Goal: Task Accomplishment & Management: Complete application form

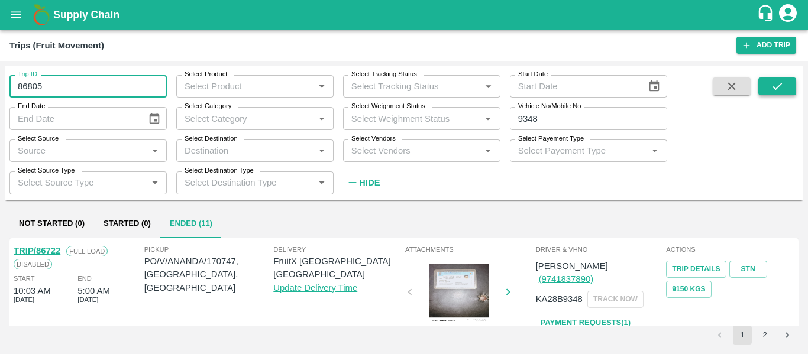
type input "86805"
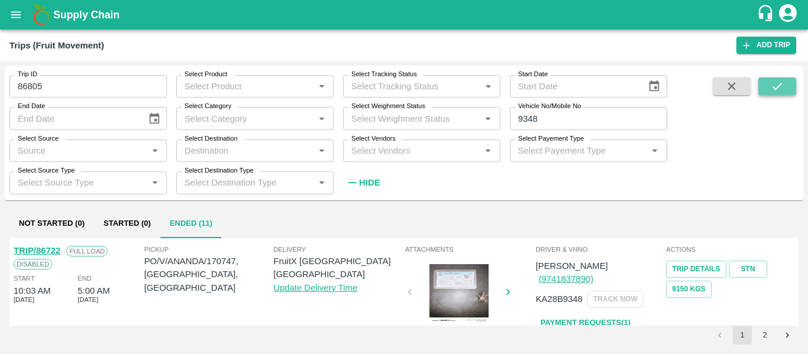
click at [768, 95] on button "submit" at bounding box center [777, 86] width 38 height 18
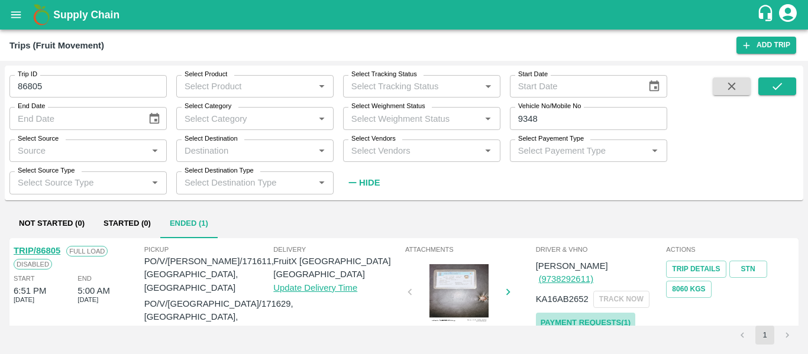
click at [581, 313] on link "Payment Requests( 1 )" at bounding box center [585, 323] width 99 height 21
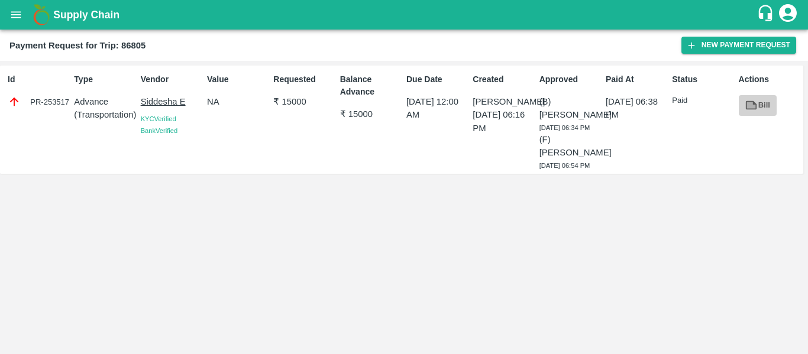
click at [745, 103] on icon at bounding box center [750, 105] width 13 height 13
click at [705, 50] on button "New Payment Request" at bounding box center [738, 45] width 115 height 17
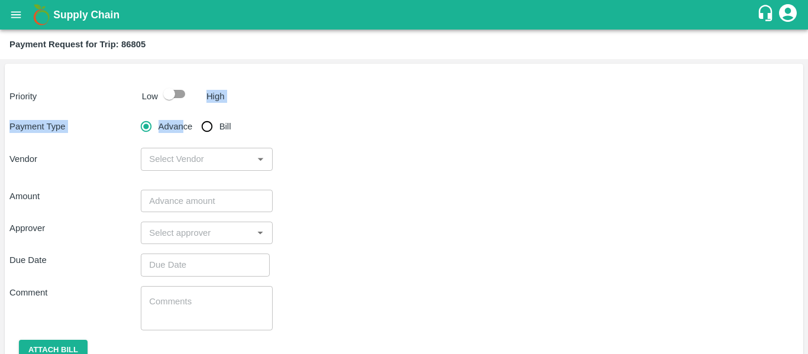
drag, startPoint x: 705, startPoint y: 50, endPoint x: 183, endPoint y: 95, distance: 523.9
click at [183, 95] on div "Priority Low High Payment Type Advance Bill Vendor ​ Amount ​ Approver ​ Due Da…" at bounding box center [404, 232] width 798 height 336
click at [183, 95] on input "checkbox" at bounding box center [168, 94] width 67 height 22
checkbox input "true"
click at [206, 128] on input "Bill" at bounding box center [207, 127] width 24 height 24
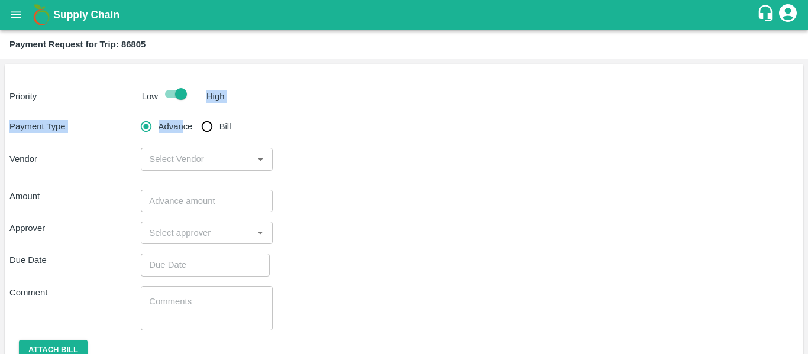
radio input "true"
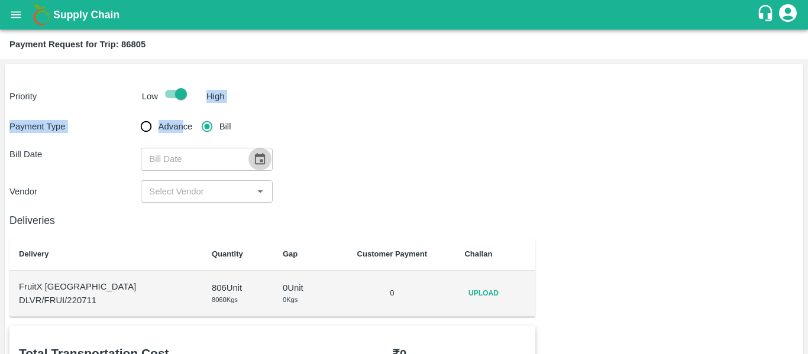
click at [259, 161] on icon "Choose date" at bounding box center [259, 159] width 13 height 13
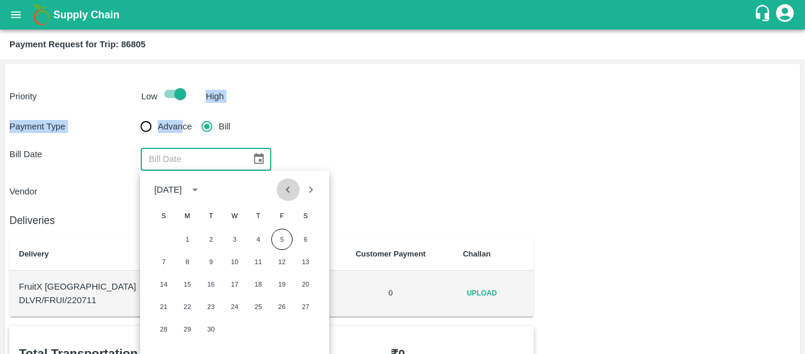
click at [280, 192] on button "Previous month" at bounding box center [288, 190] width 22 height 22
click at [184, 329] on button "25" at bounding box center [187, 329] width 21 height 21
type input "25/08/2025"
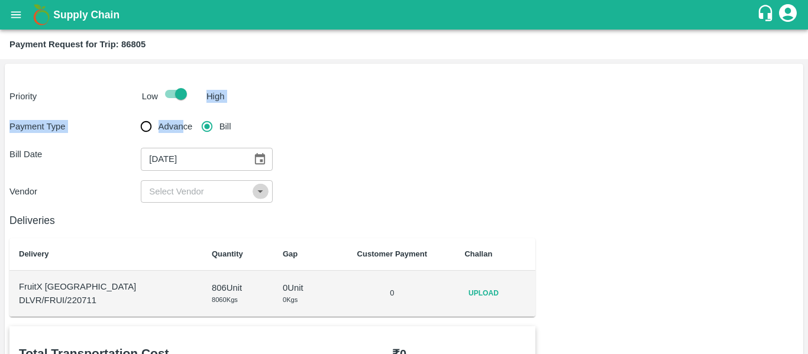
click at [259, 189] on icon "Open" at bounding box center [260, 191] width 13 height 13
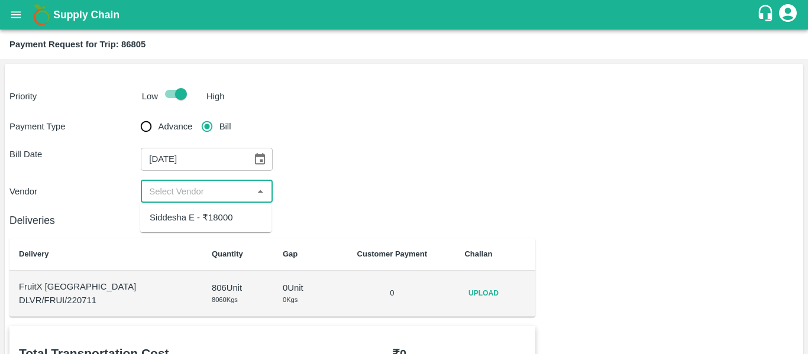
click at [243, 212] on div "Siddesha E - ₹18000" at bounding box center [205, 218] width 131 height 20
type input "Siddesha E - ₹18000"
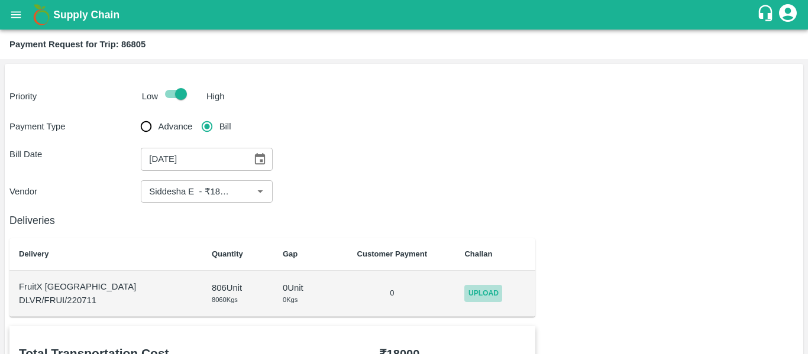
click at [464, 302] on span "Upload" at bounding box center [483, 293] width 38 height 17
click at [0, 0] on input "Upload" at bounding box center [0, 0] width 0 height 0
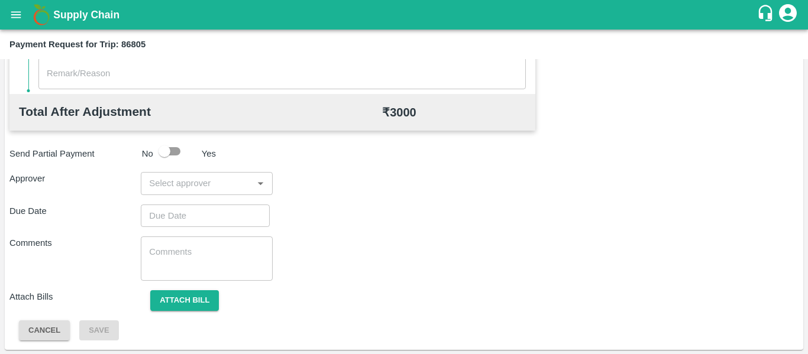
scroll to position [558, 0]
click at [210, 178] on input "input" at bounding box center [196, 182] width 105 height 15
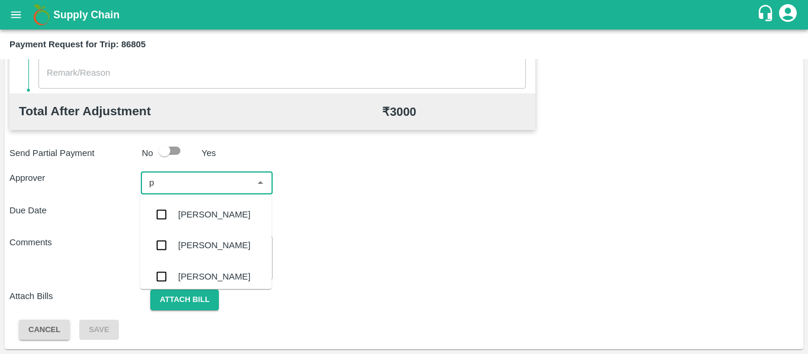
type input "pa"
type input "l"
type input "pal"
click at [208, 220] on div "Palwinder Singh" at bounding box center [214, 214] width 72 height 13
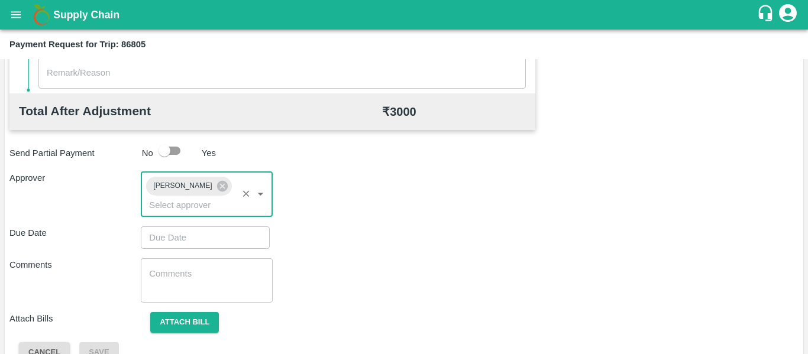
type input "DD/MM/YYYY hh:mm aa"
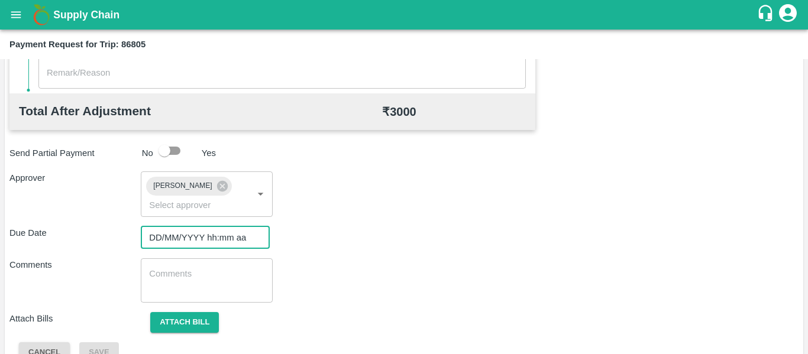
click at [220, 232] on input "DD/MM/YYYY hh:mm aa" at bounding box center [201, 237] width 121 height 22
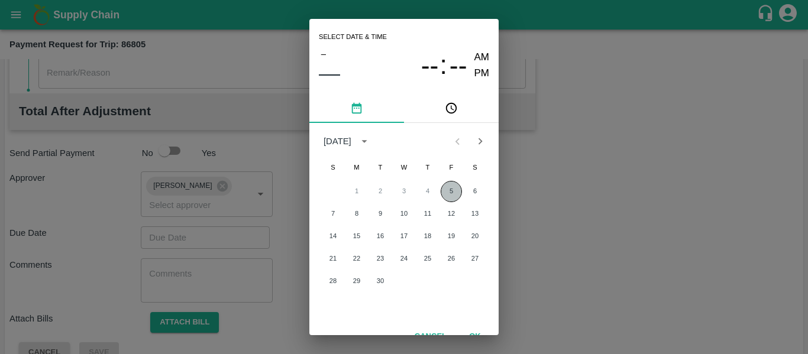
click at [453, 184] on button "5" at bounding box center [450, 191] width 21 height 21
type input "05/09/2025 12:00 AM"
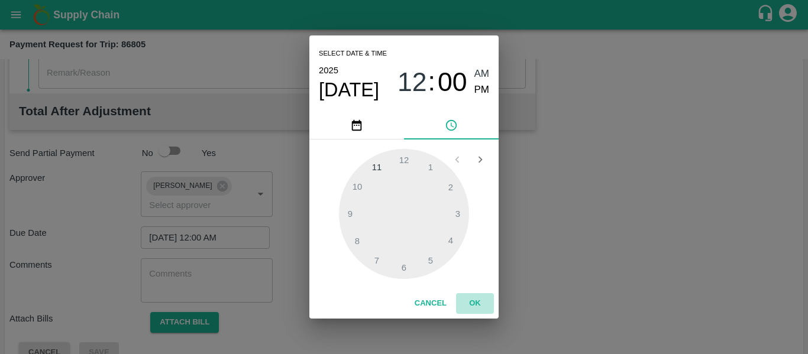
click at [465, 310] on button "OK" at bounding box center [475, 303] width 38 height 21
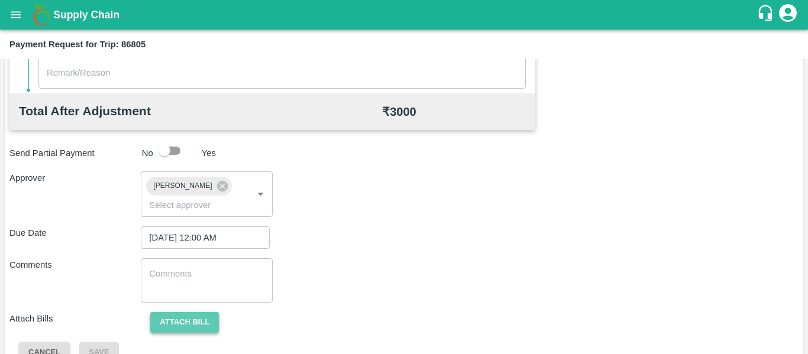
click at [198, 322] on button "Attach bill" at bounding box center [184, 322] width 69 height 21
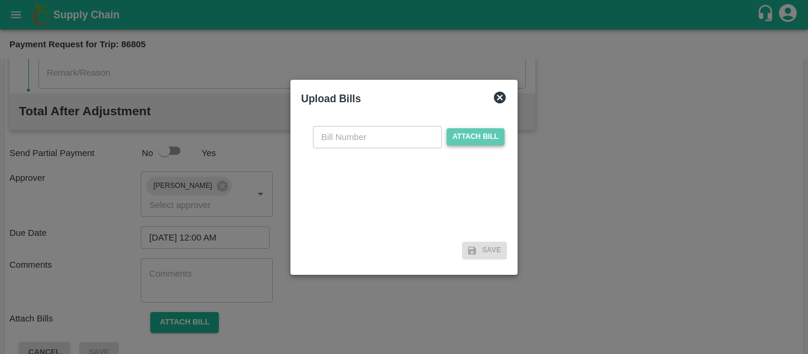
click at [484, 134] on span "Attach bill" at bounding box center [475, 136] width 58 height 17
click at [0, 0] on input "Attach bill" at bounding box center [0, 0] width 0 height 0
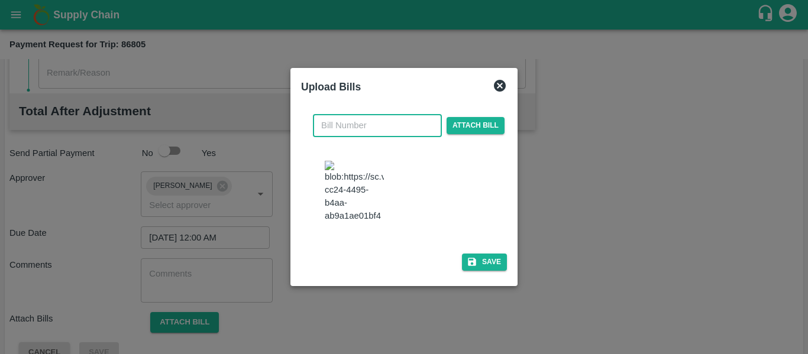
click at [365, 120] on input "text" at bounding box center [377, 125] width 129 height 22
type input "62"
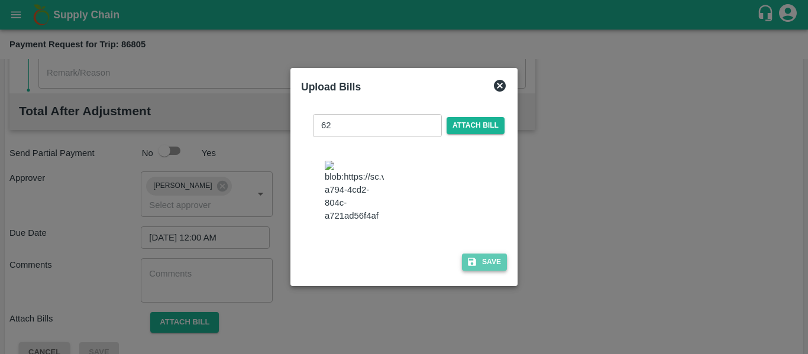
click at [494, 271] on button "Save" at bounding box center [484, 262] width 45 height 17
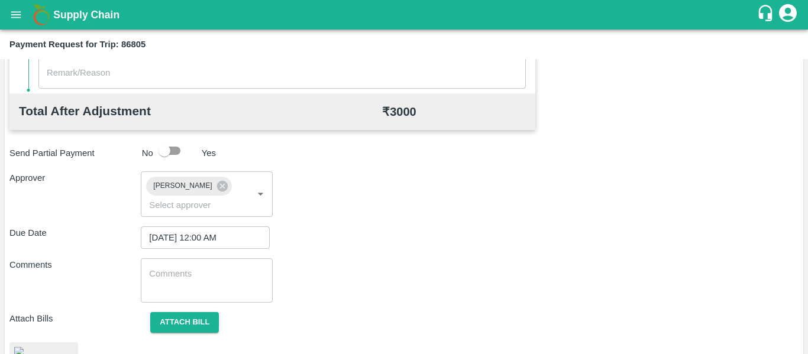
scroll to position [660, 0]
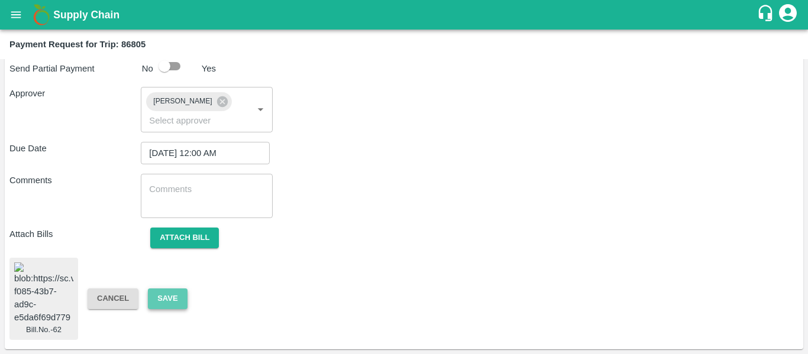
click at [174, 288] on button "Save" at bounding box center [167, 298] width 39 height 21
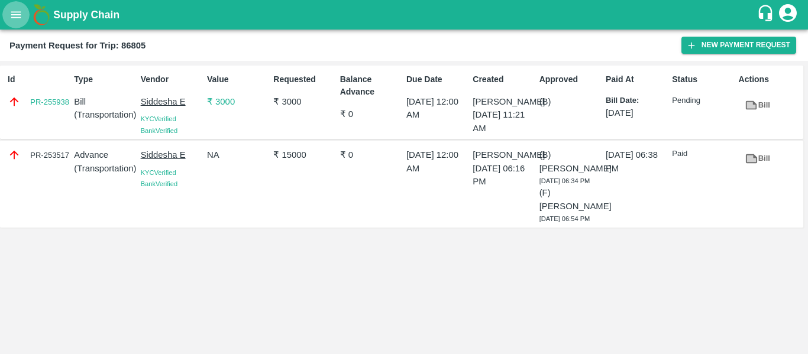
click at [15, 8] on icon "open drawer" at bounding box center [15, 14] width 13 height 13
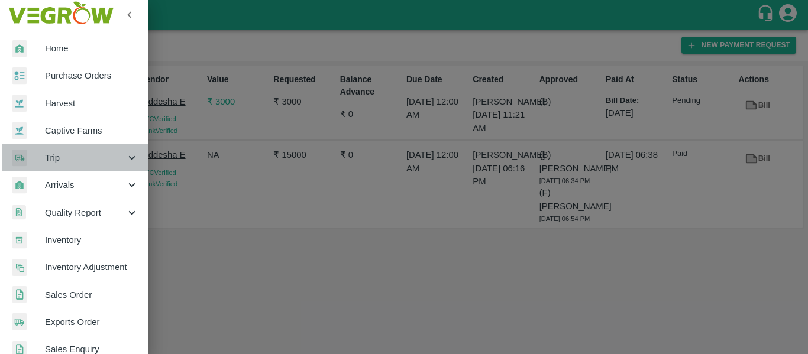
click at [109, 147] on div "Trip" at bounding box center [74, 157] width 148 height 27
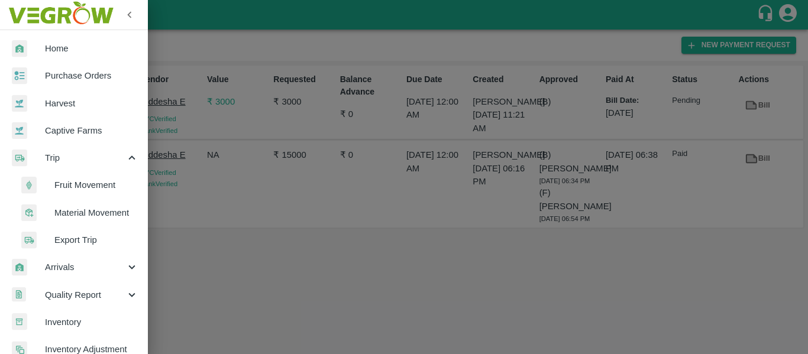
click at [87, 190] on span "Fruit Movement" at bounding box center [96, 185] width 84 height 13
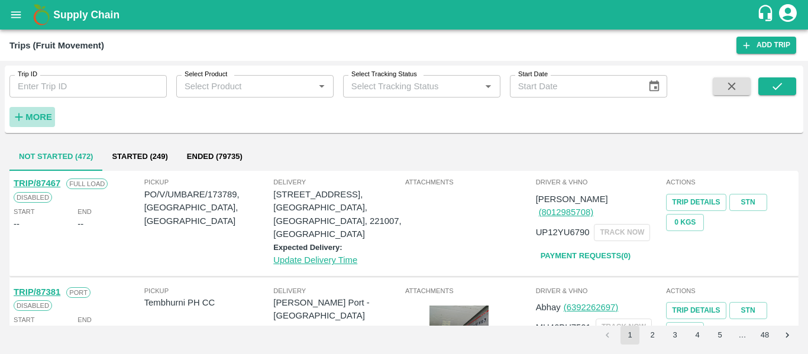
click at [29, 119] on strong "More" at bounding box center [38, 116] width 27 height 9
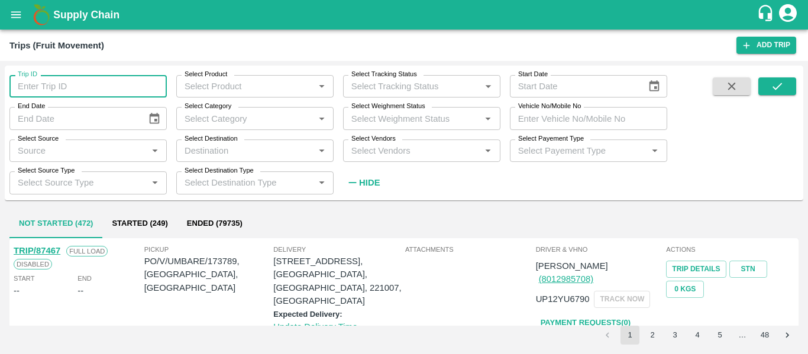
click at [96, 83] on input "Trip ID" at bounding box center [87, 86] width 157 height 22
type input "86750"
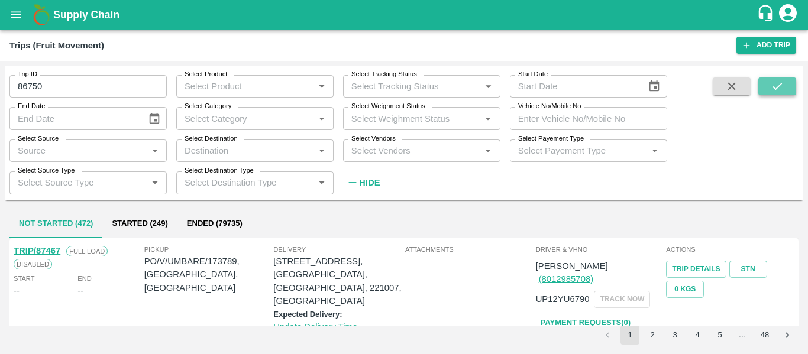
click at [782, 85] on icon "submit" at bounding box center [776, 86] width 13 height 13
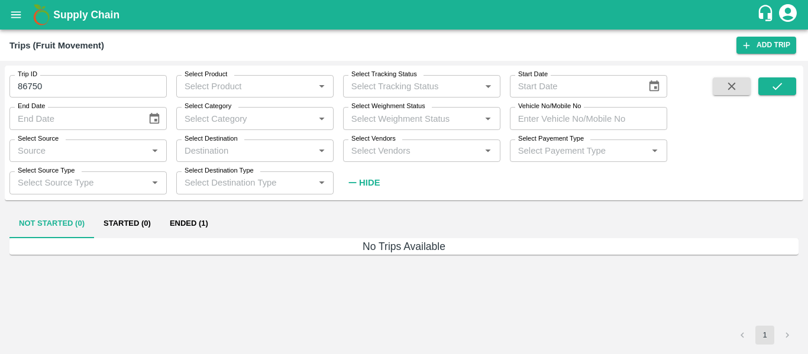
click at [195, 227] on button "Ended (1)" at bounding box center [188, 224] width 57 height 28
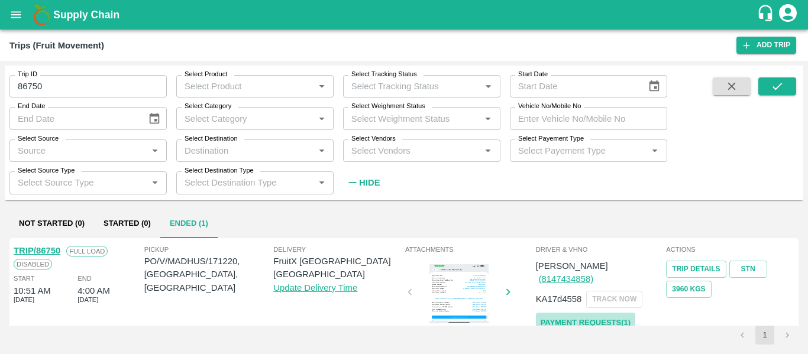
click at [583, 313] on link "Payment Requests( 1 )" at bounding box center [585, 323] width 99 height 21
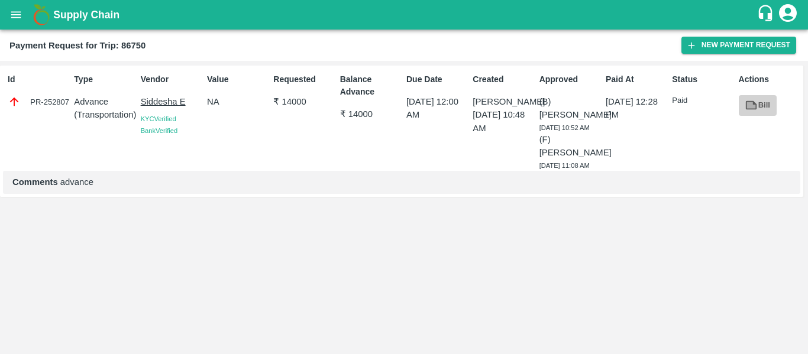
click at [752, 107] on icon at bounding box center [751, 105] width 9 height 7
click at [740, 54] on div "Payment Request for Trip: 86750 New Payment Request" at bounding box center [404, 45] width 808 height 31
click at [731, 48] on button "New Payment Request" at bounding box center [738, 45] width 115 height 17
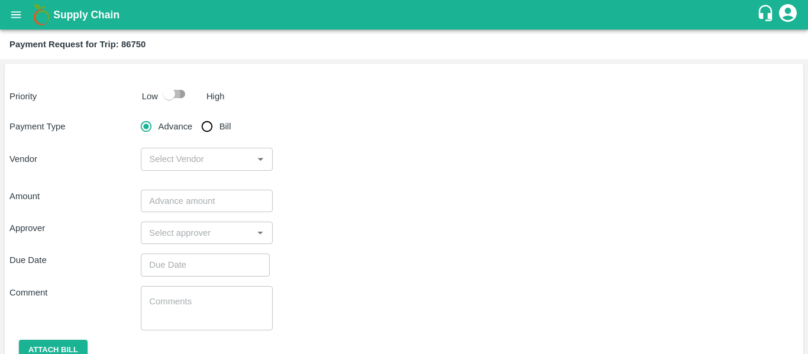
click at [190, 98] on input "checkbox" at bounding box center [168, 94] width 67 height 22
checkbox input "true"
click at [210, 127] on input "Bill" at bounding box center [207, 127] width 24 height 24
radio input "true"
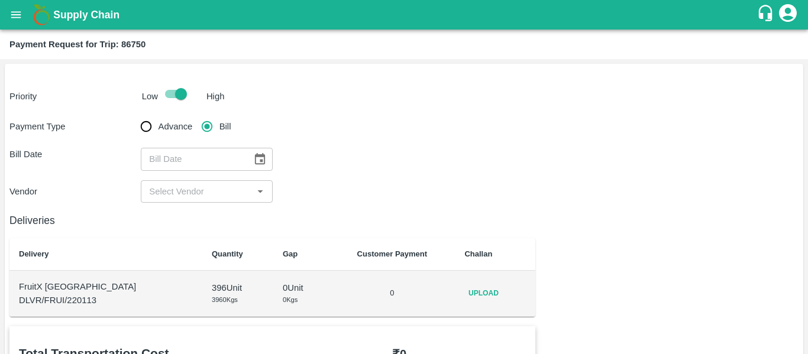
click at [257, 161] on icon "Choose date" at bounding box center [259, 159] width 13 height 13
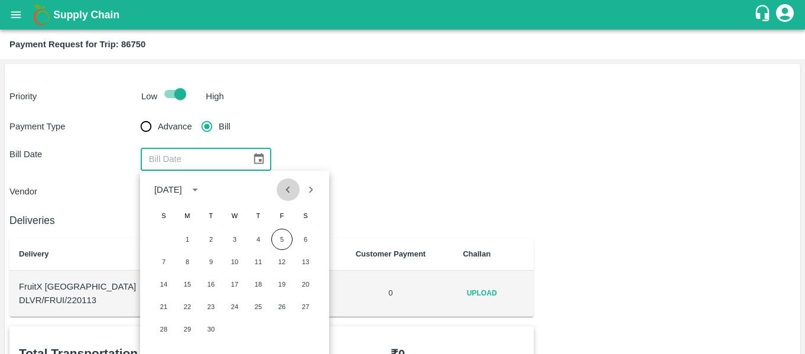
click at [287, 194] on icon "Previous month" at bounding box center [287, 189] width 13 height 13
click at [164, 328] on button "24" at bounding box center [163, 329] width 21 height 21
type input "24/08/2025"
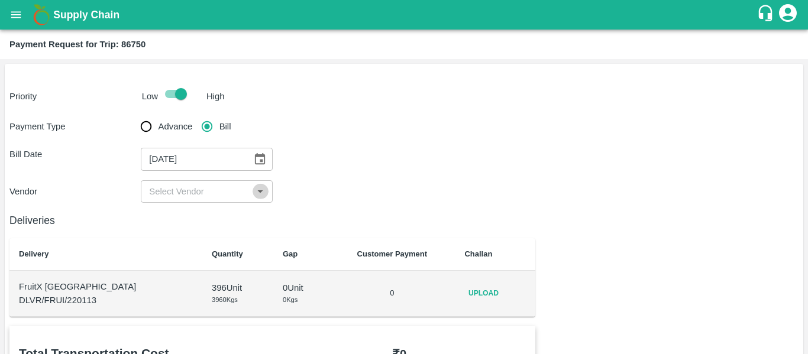
click at [256, 193] on icon "Open" at bounding box center [260, 191] width 13 height 13
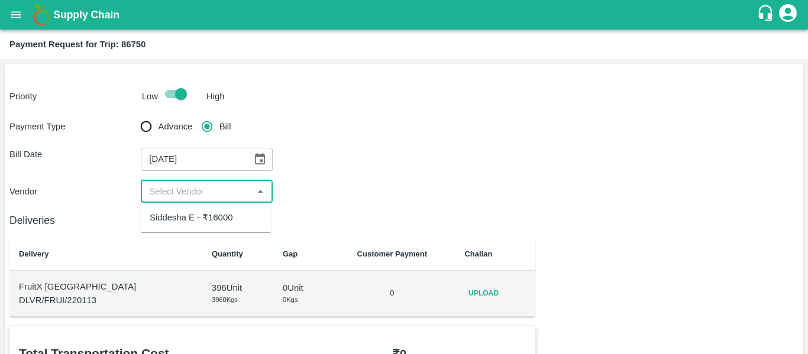
click at [231, 210] on div "Siddesha E - ₹16000" at bounding box center [205, 218] width 131 height 20
type input "Siddesha E - ₹16000"
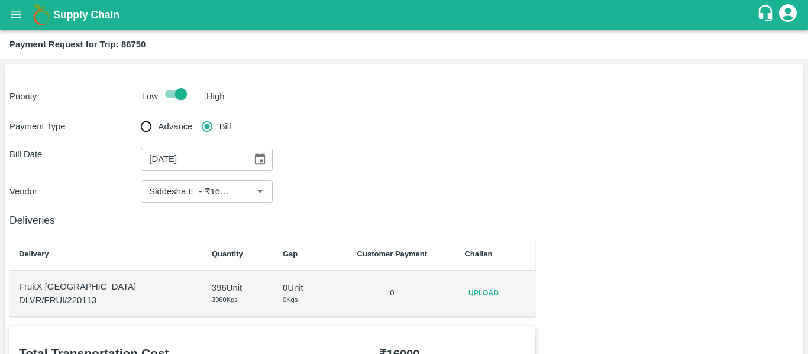
click at [485, 280] on td "Upload" at bounding box center [495, 294] width 80 height 46
click at [475, 294] on span "Upload" at bounding box center [483, 293] width 38 height 17
click at [0, 0] on input "Upload" at bounding box center [0, 0] width 0 height 0
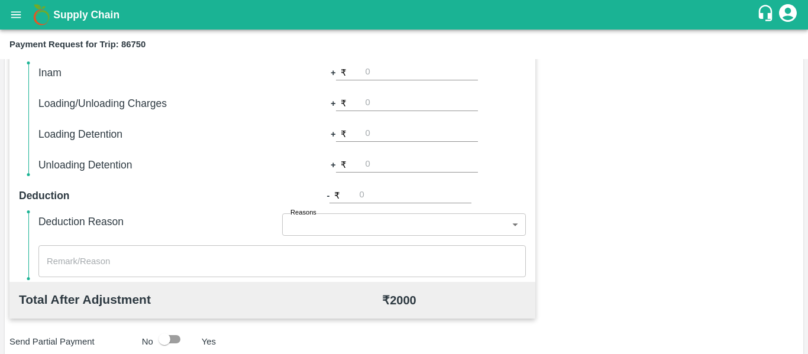
scroll to position [558, 0]
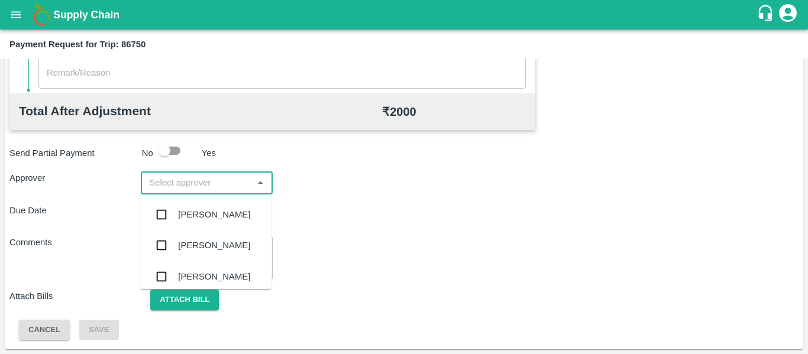
click at [202, 187] on input "input" at bounding box center [196, 182] width 105 height 15
type input "s"
type input "pal"
click at [197, 209] on div "Palwinder Singh" at bounding box center [214, 214] width 72 height 13
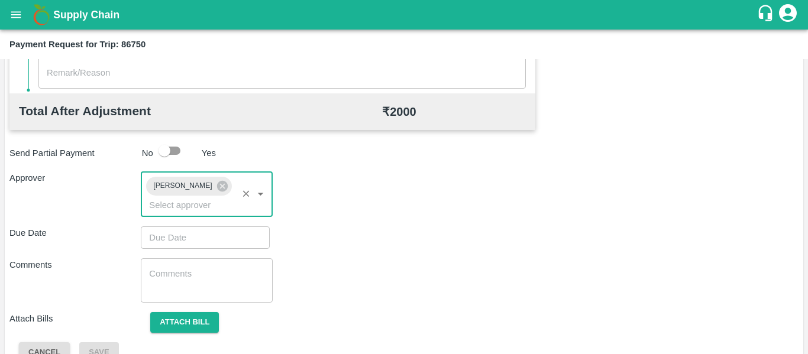
type input "DD/MM/YYYY hh:mm aa"
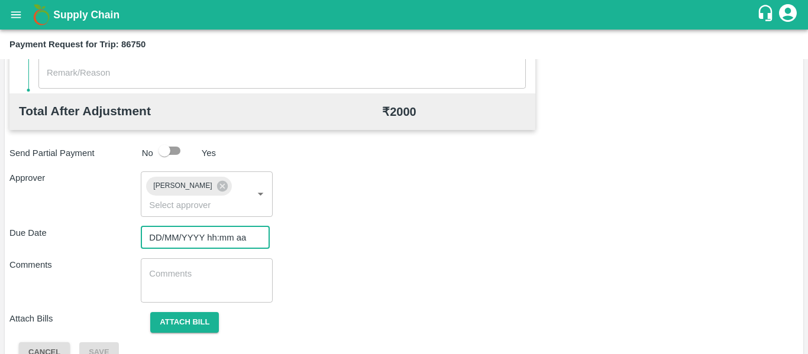
click at [214, 227] on input "DD/MM/YYYY hh:mm aa" at bounding box center [201, 237] width 121 height 22
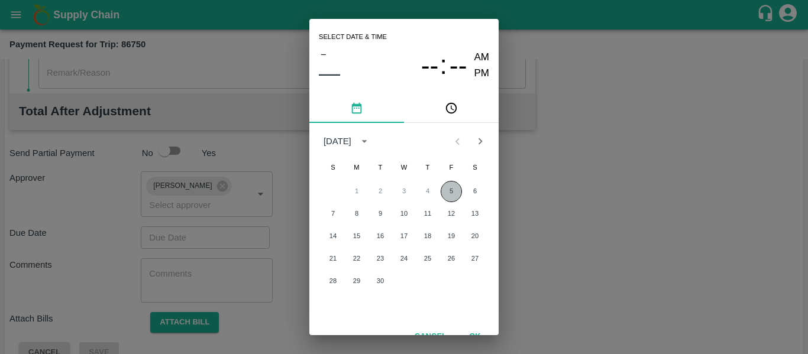
click at [460, 193] on button "5" at bounding box center [450, 191] width 21 height 21
type input "05/09/2025 12:00 AM"
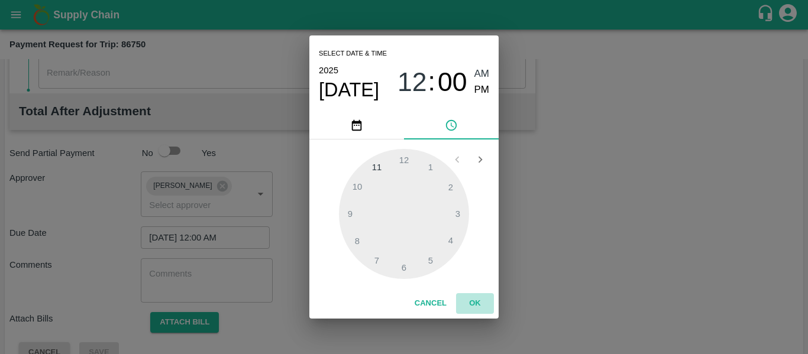
click at [479, 305] on button "OK" at bounding box center [475, 303] width 38 height 21
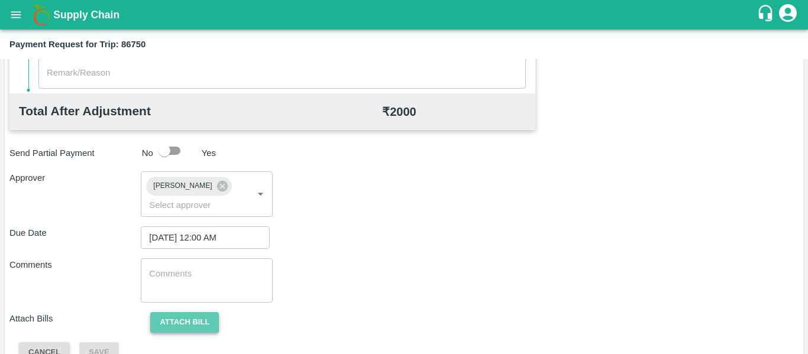
click at [197, 321] on button "Attach bill" at bounding box center [184, 322] width 69 height 21
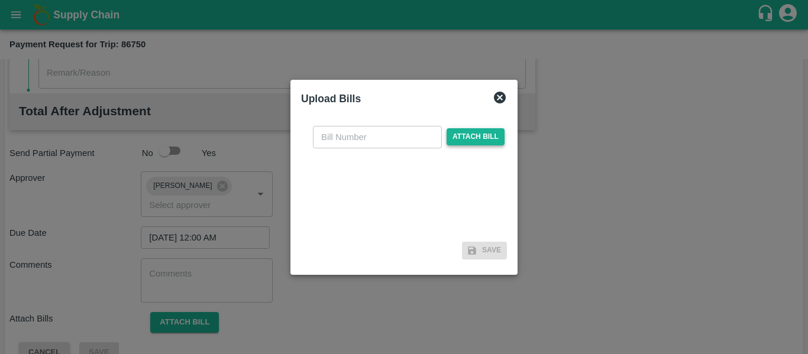
click at [479, 131] on span "Attach bill" at bounding box center [475, 136] width 58 height 17
click at [0, 0] on input "Attach bill" at bounding box center [0, 0] width 0 height 0
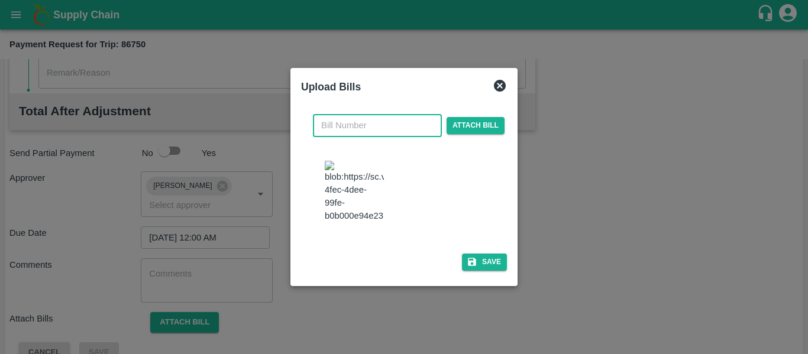
click at [363, 114] on input "text" at bounding box center [377, 125] width 129 height 22
type input "60"
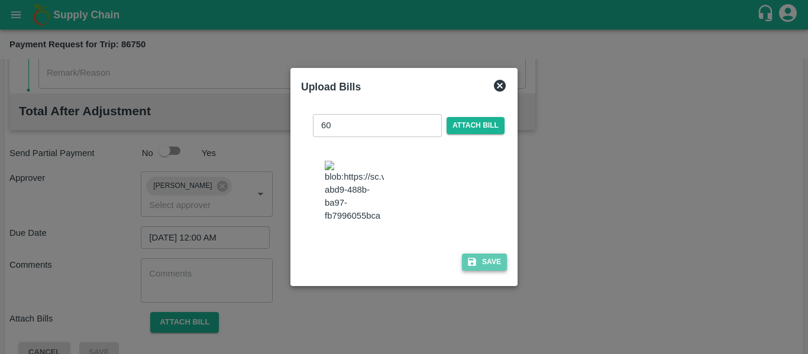
click at [486, 264] on button "Save" at bounding box center [484, 262] width 45 height 17
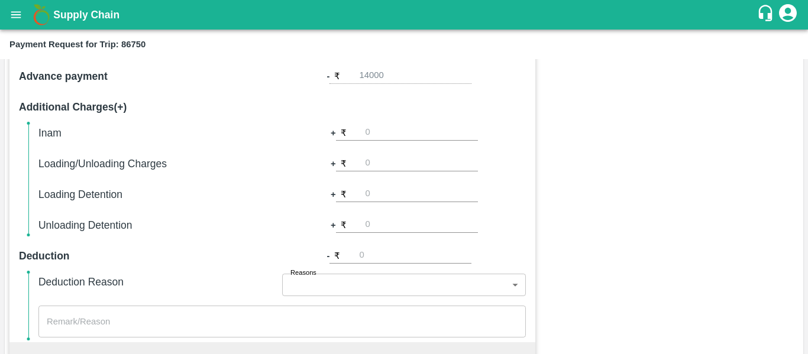
scroll to position [660, 0]
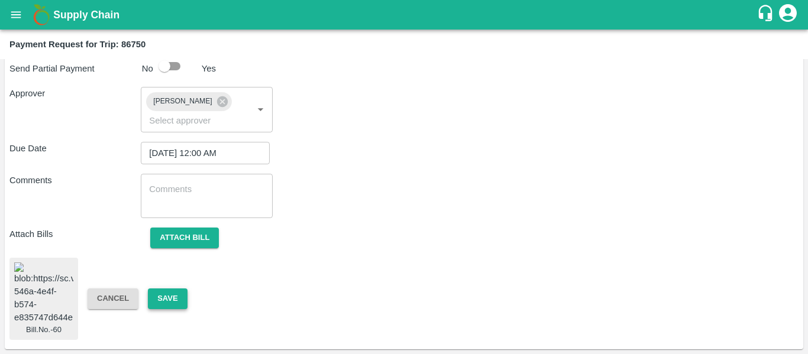
click at [172, 288] on button "Save" at bounding box center [167, 298] width 39 height 21
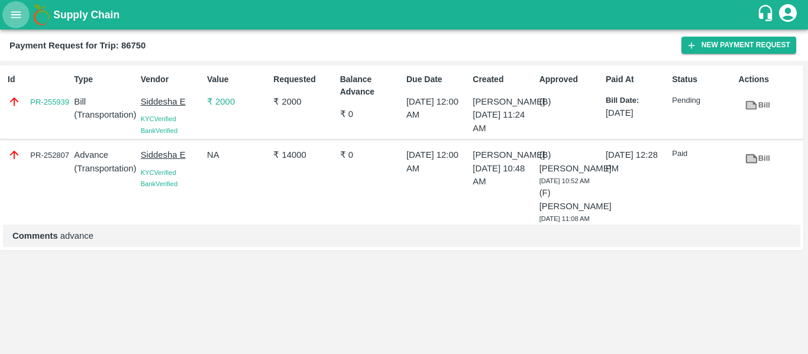
click at [16, 7] on button "open drawer" at bounding box center [15, 14] width 27 height 27
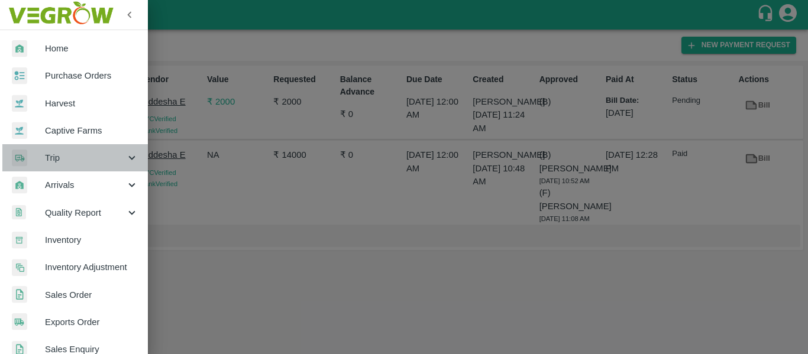
click at [118, 164] on span "Trip" at bounding box center [85, 157] width 80 height 13
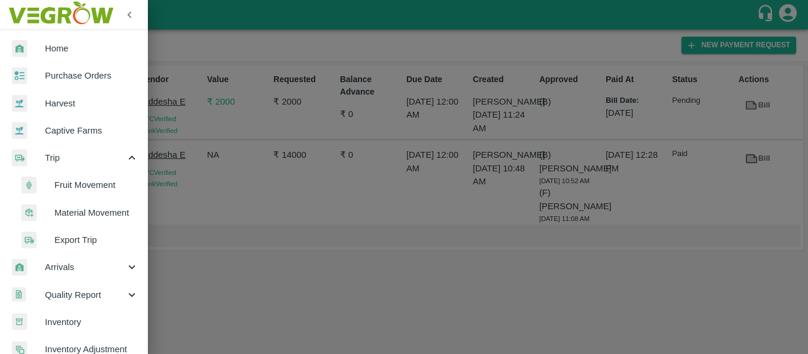
click at [81, 187] on span "Fruit Movement" at bounding box center [96, 185] width 84 height 13
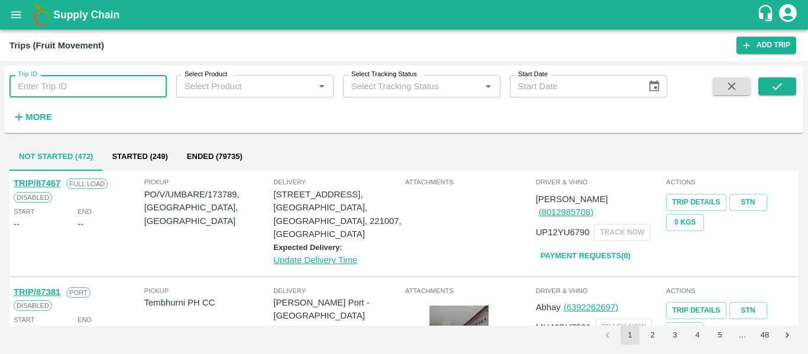
click at [88, 86] on input "Trip ID" at bounding box center [87, 86] width 157 height 22
type input "86722"
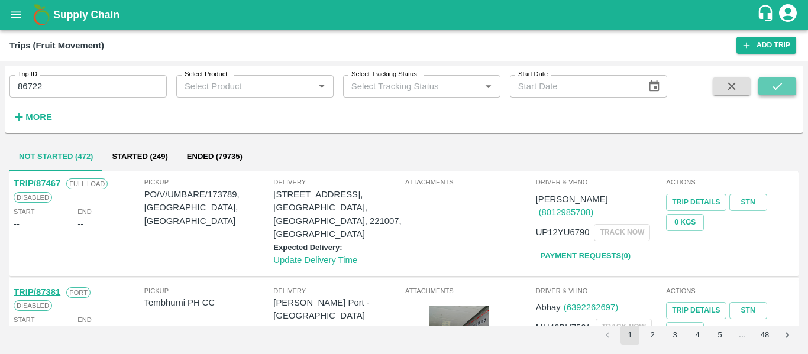
click at [782, 82] on icon "submit" at bounding box center [776, 86] width 13 height 13
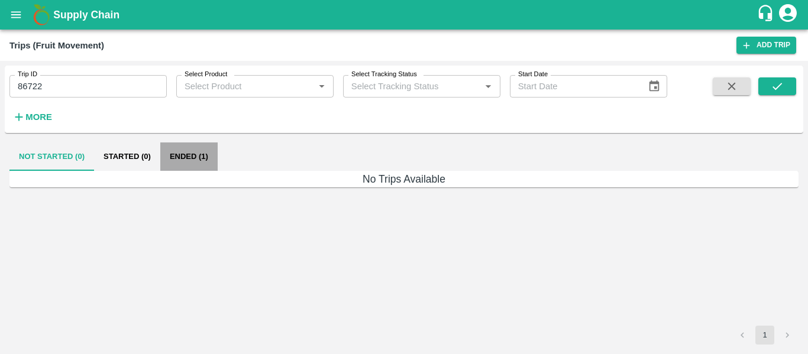
click at [180, 159] on button "Ended (1)" at bounding box center [188, 156] width 57 height 28
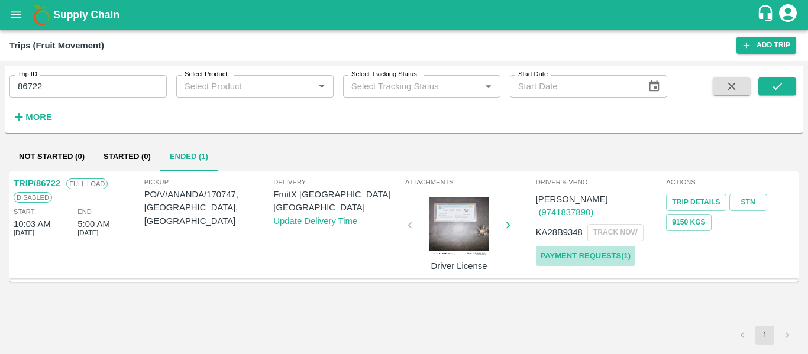
click at [581, 246] on link "Payment Requests( 1 )" at bounding box center [585, 256] width 99 height 21
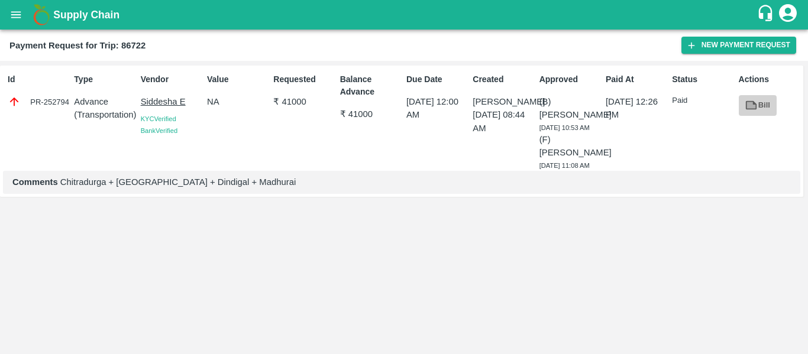
click at [748, 103] on icon at bounding box center [751, 105] width 9 height 7
click at [717, 48] on button "New Payment Request" at bounding box center [738, 45] width 115 height 17
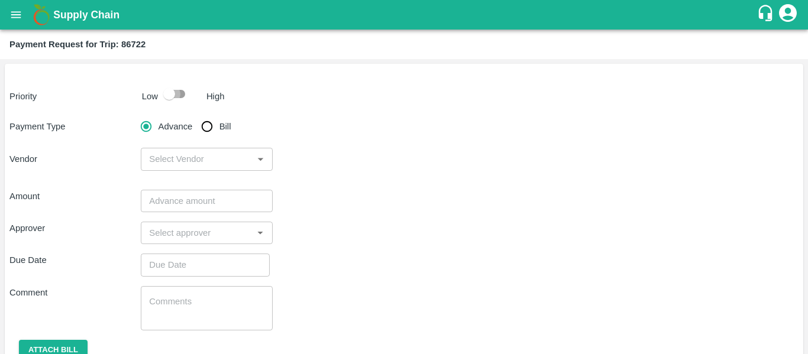
click at [183, 89] on input "checkbox" at bounding box center [168, 94] width 67 height 22
checkbox input "true"
click at [199, 137] on input "Bill" at bounding box center [207, 127] width 24 height 24
radio input "true"
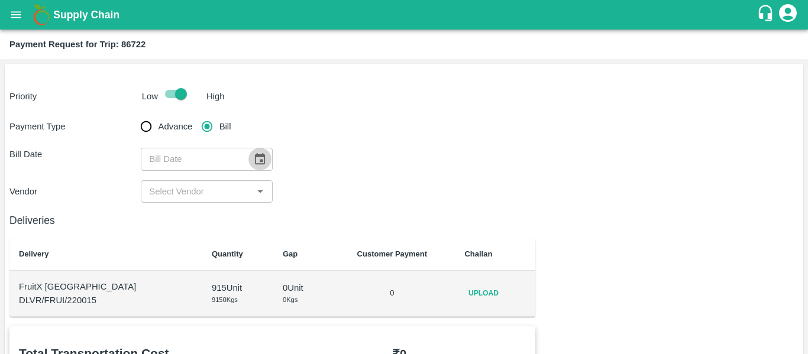
click at [262, 163] on icon "Choose date" at bounding box center [259, 159] width 13 height 13
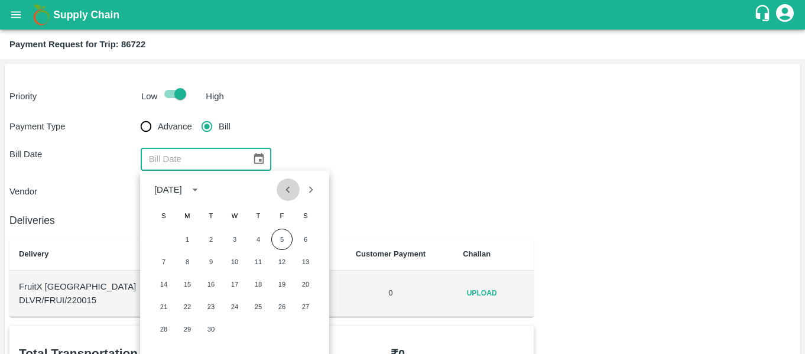
click at [288, 185] on icon "Previous month" at bounding box center [287, 189] width 13 height 13
click at [312, 307] on button "23" at bounding box center [305, 306] width 21 height 21
type input "23/08/2025"
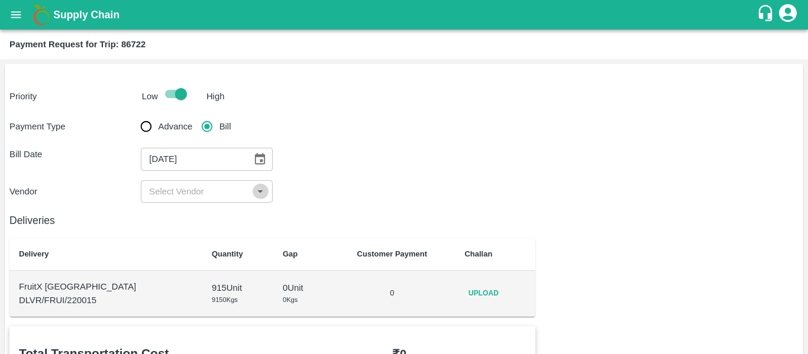
click at [261, 190] on icon "Open" at bounding box center [260, 191] width 13 height 13
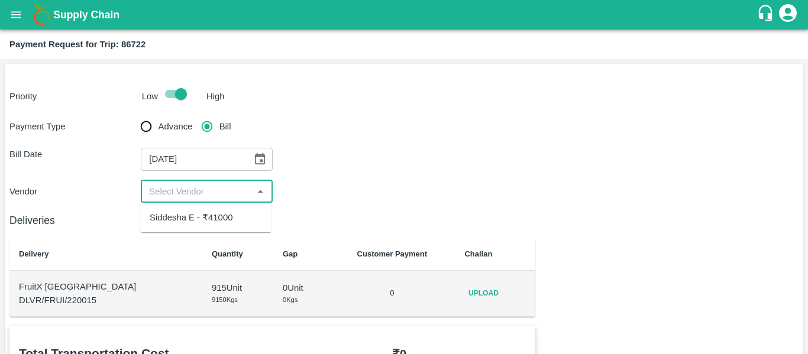
click at [213, 213] on div "Siddesha E - ₹41000" at bounding box center [191, 217] width 83 height 13
type input "Siddesha E - ₹41000"
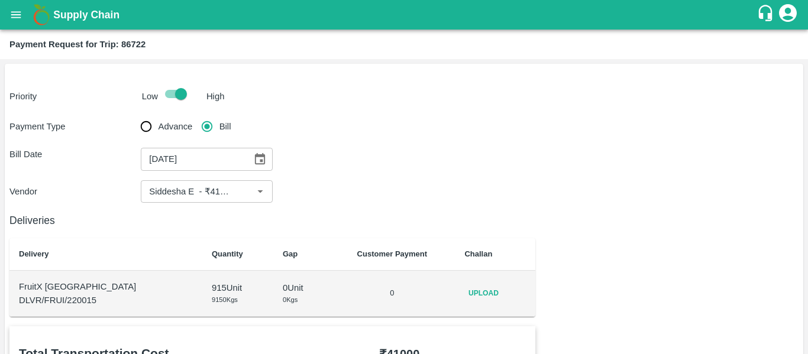
click at [471, 283] on td "Upload" at bounding box center [495, 294] width 80 height 46
click at [469, 300] on span "Upload" at bounding box center [483, 293] width 38 height 17
click at [0, 0] on input "Upload" at bounding box center [0, 0] width 0 height 0
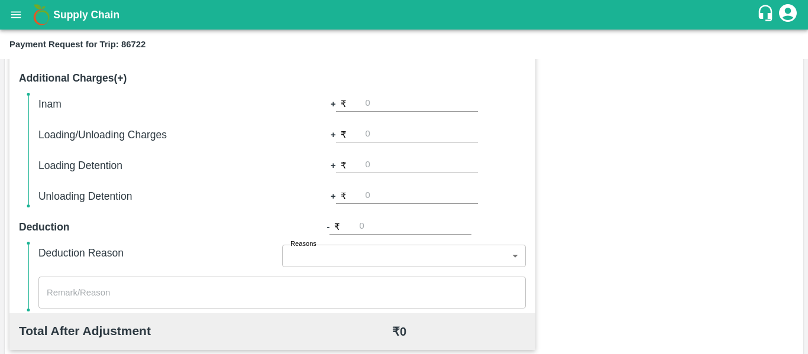
scroll to position [338, 0]
click at [359, 134] on div "₹" at bounding box center [407, 135] width 142 height 16
click at [371, 198] on input "number" at bounding box center [421, 197] width 112 height 16
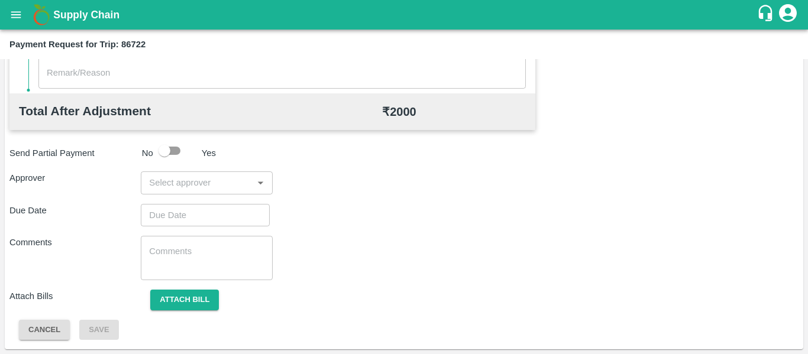
type input "2000"
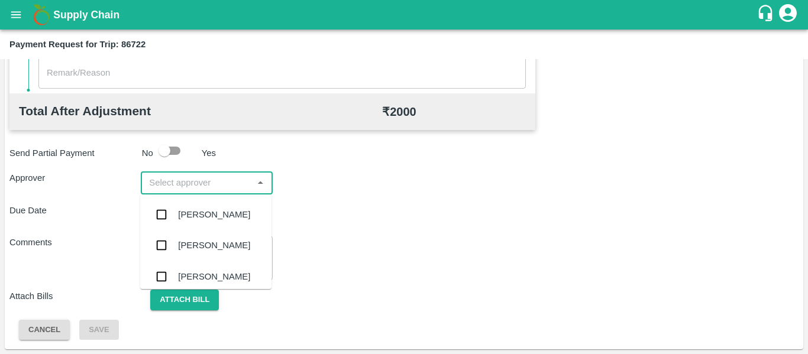
click at [195, 184] on input "input" at bounding box center [196, 182] width 105 height 15
type input "pal"
click at [196, 202] on div "Palwinder Singh" at bounding box center [205, 214] width 131 height 31
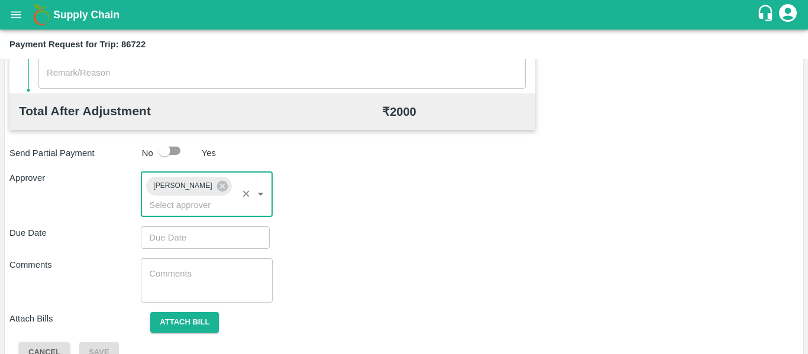
type input "DD/MM/YYYY hh:mm aa"
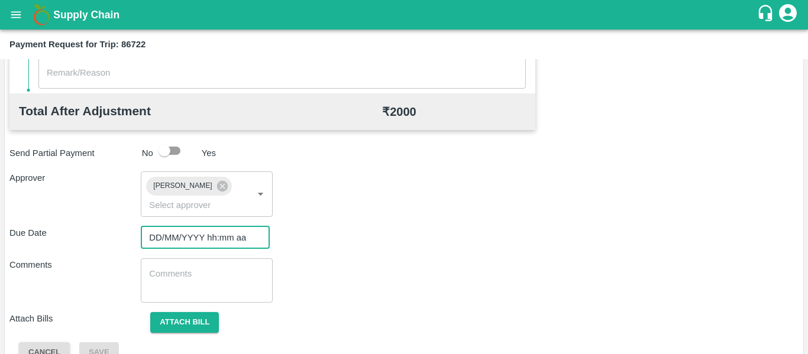
click at [205, 243] on input "DD/MM/YYYY hh:mm aa" at bounding box center [201, 237] width 121 height 22
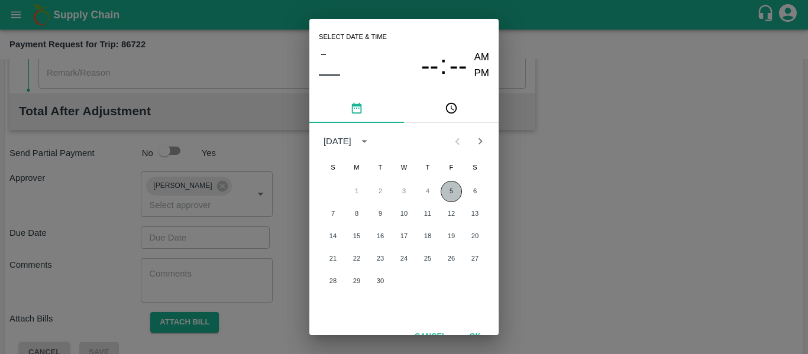
click at [449, 190] on button "5" at bounding box center [450, 191] width 21 height 21
type input "05/09/2025 12:00 AM"
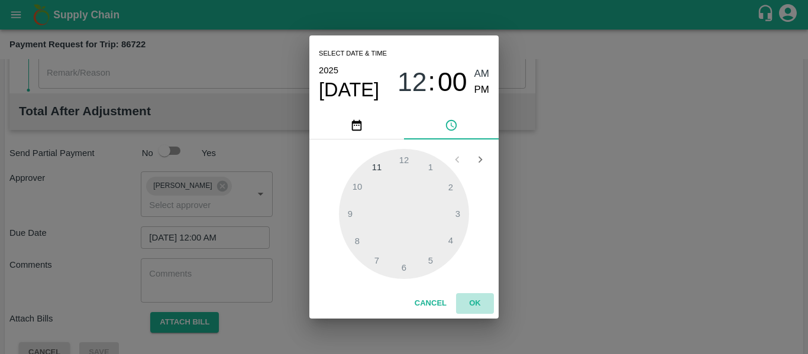
click at [476, 311] on button "OK" at bounding box center [475, 303] width 38 height 21
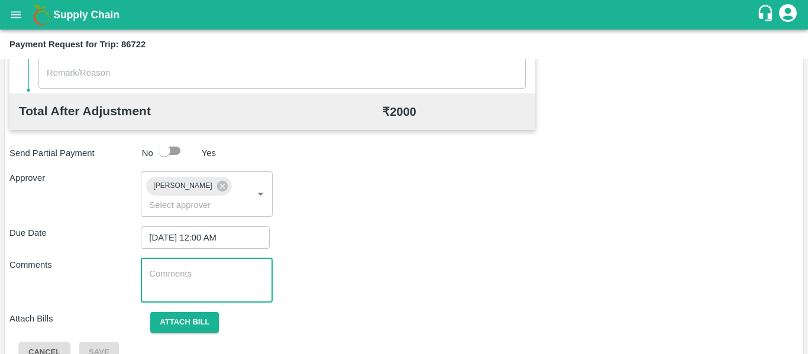
click at [199, 271] on textarea at bounding box center [206, 280] width 115 height 25
type textarea "Vehicle halted one day in Benglauru"
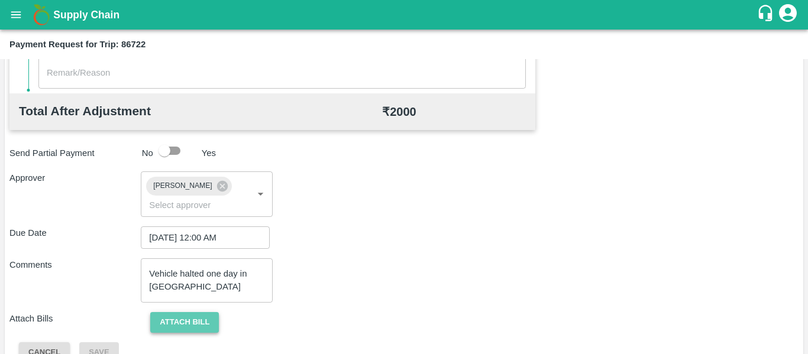
click at [183, 315] on button "Attach bill" at bounding box center [184, 322] width 69 height 21
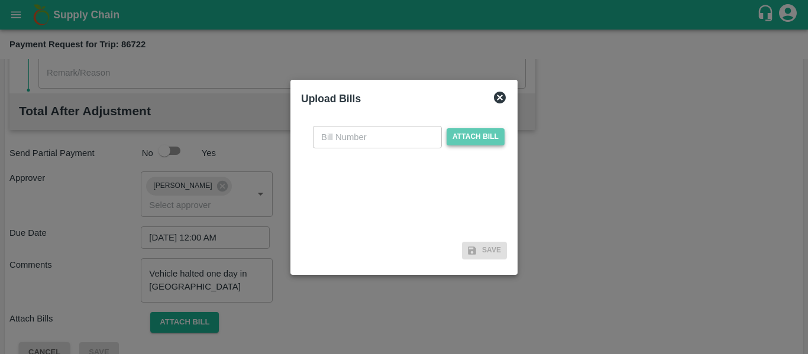
click at [481, 142] on span "Attach bill" at bounding box center [475, 136] width 58 height 17
click at [0, 0] on input "Attach bill" at bounding box center [0, 0] width 0 height 0
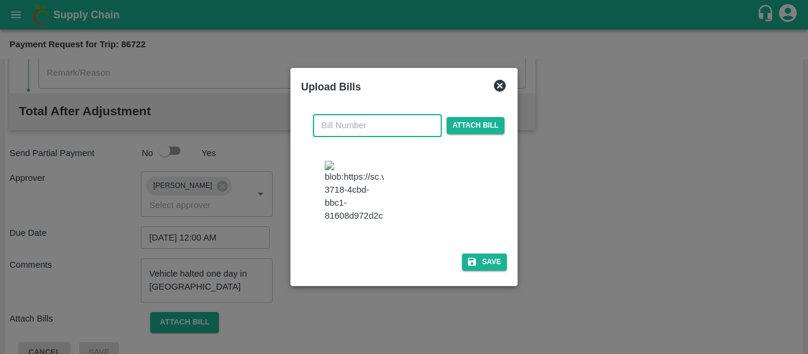
click at [352, 114] on input "text" at bounding box center [377, 125] width 129 height 22
type input "63"
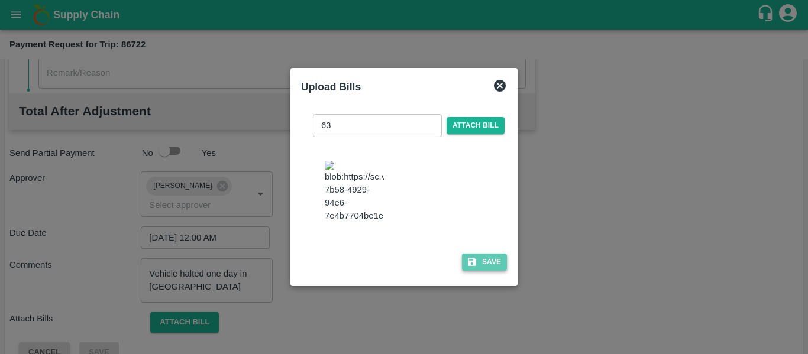
click at [493, 271] on button "Save" at bounding box center [484, 262] width 45 height 17
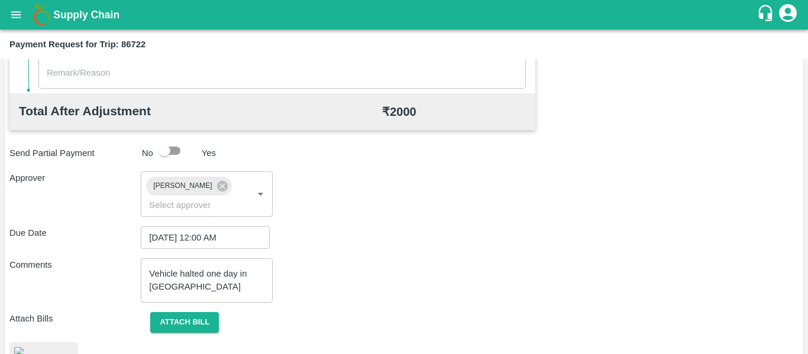
scroll to position [666, 0]
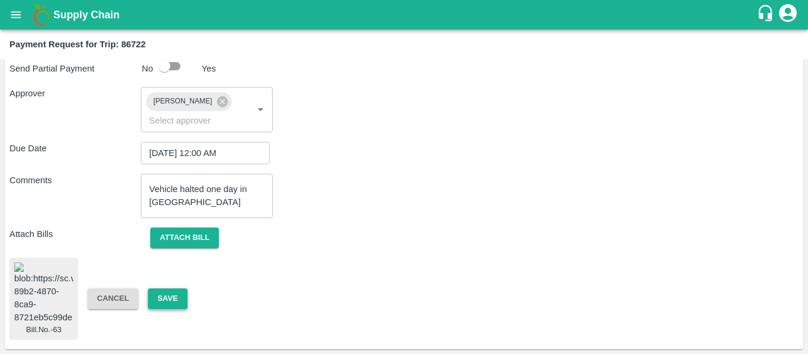
click at [174, 288] on button "Save" at bounding box center [167, 298] width 39 height 21
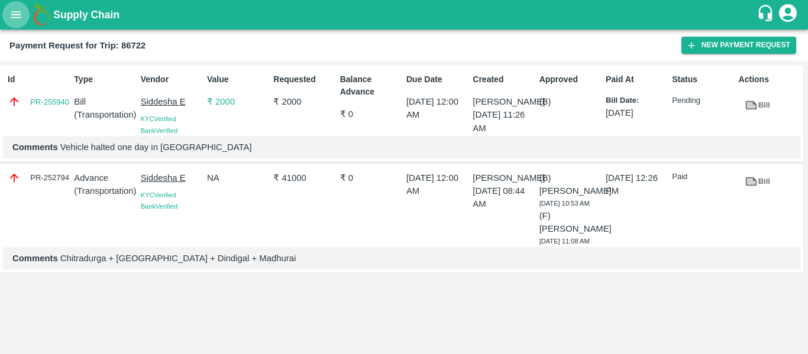
click at [17, 20] on icon "open drawer" at bounding box center [15, 14] width 13 height 13
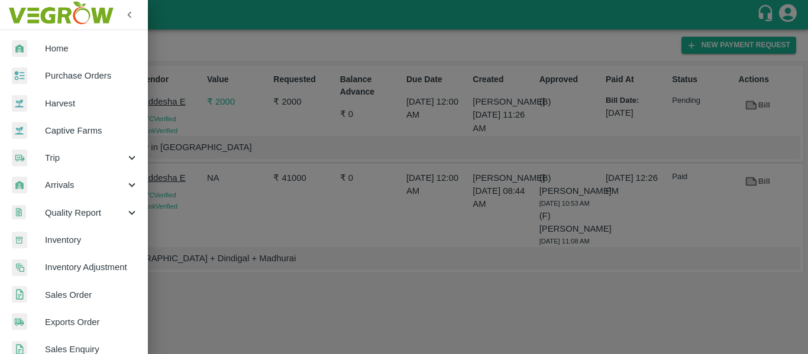
scroll to position [319, 0]
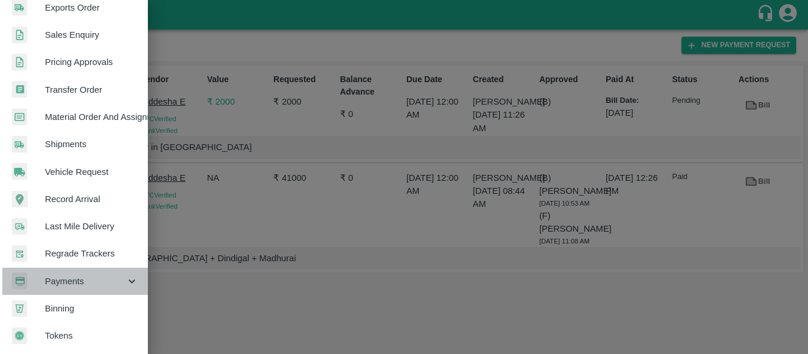
click at [121, 279] on span "Payments" at bounding box center [85, 281] width 80 height 13
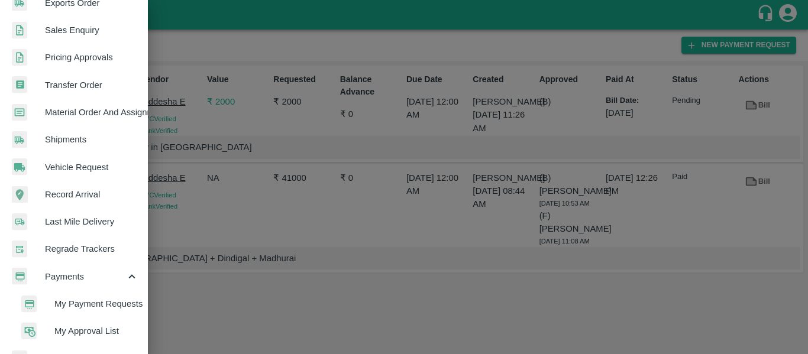
click at [106, 305] on span "My Payment Requests" at bounding box center [96, 303] width 84 height 13
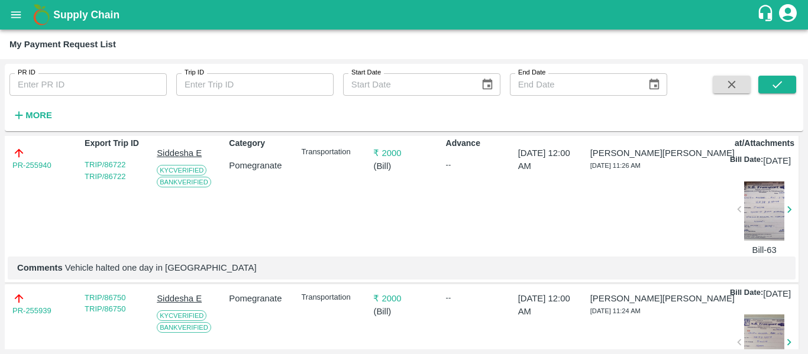
scroll to position [73, 0]
